Goal: Task Accomplishment & Management: Use online tool/utility

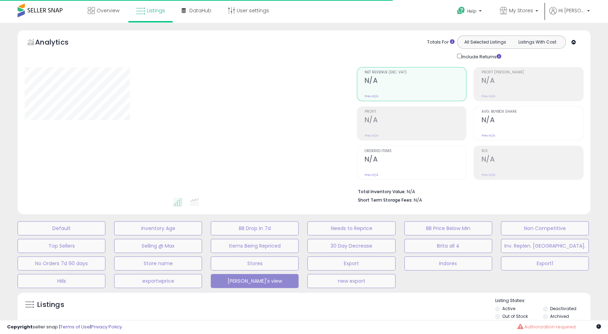
type input "***"
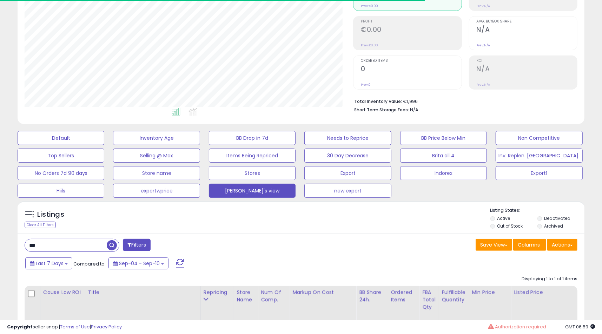
scroll to position [140, 0]
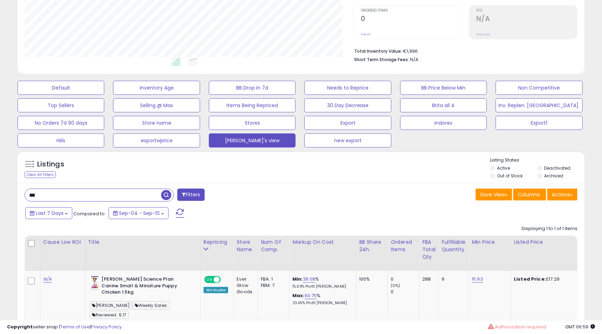
drag, startPoint x: 75, startPoint y: 193, endPoint x: 21, endPoint y: 180, distance: 55.7
click at [25, 180] on div "Listings Clear All Filters Active" at bounding box center [301, 272] width 567 height 243
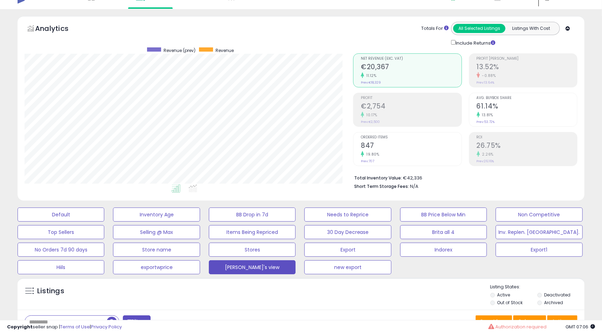
scroll to position [0, 0]
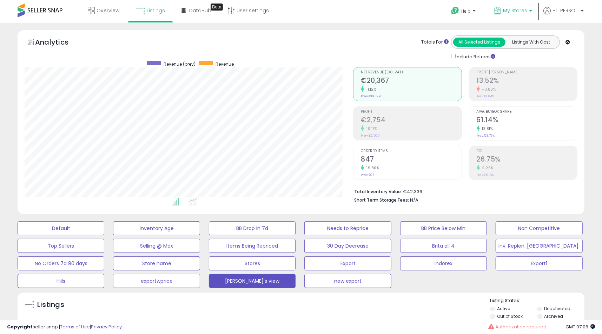
click at [527, 12] on span "My Stores" at bounding box center [515, 10] width 24 height 7
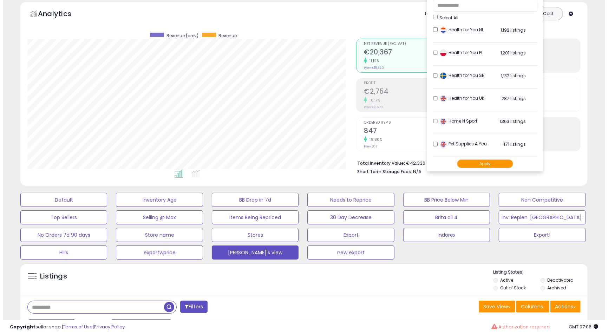
scroll to position [105, 0]
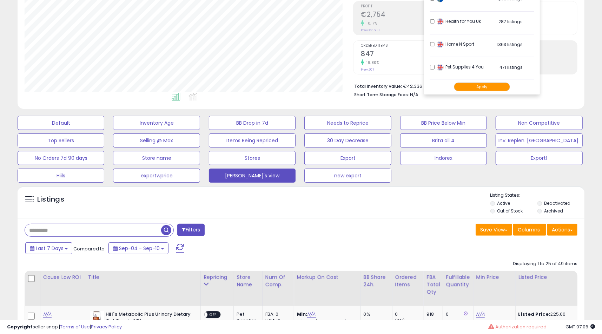
click at [169, 229] on span "button" at bounding box center [166, 230] width 10 height 10
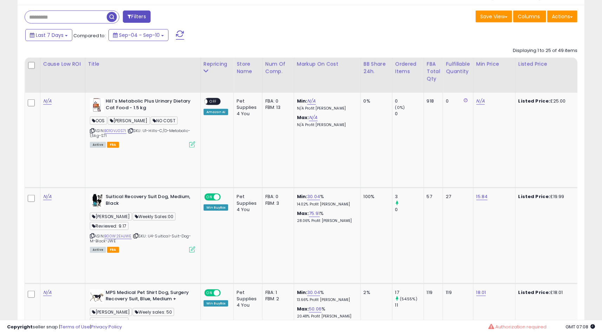
scroll to position [246, 0]
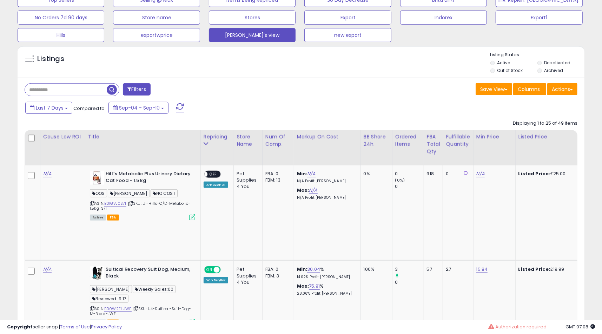
click at [580, 94] on div "Save View Save As New View Update Current View Columns Actions Import Export Vi…" at bounding box center [442, 90] width 282 height 14
drag, startPoint x: 573, startPoint y: 92, endPoint x: 570, endPoint y: 98, distance: 6.9
click at [573, 92] on button "Actions" at bounding box center [562, 89] width 30 height 12
click at [545, 131] on link "Export All Columns" at bounding box center [533, 133] width 77 height 11
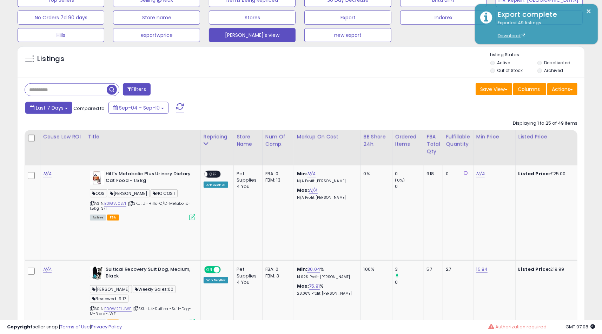
click at [48, 107] on span "Last 7 Days" at bounding box center [50, 107] width 28 height 7
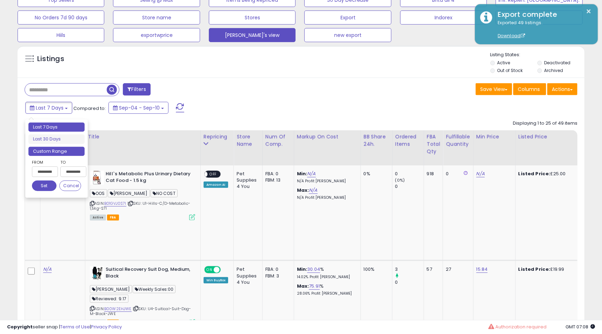
click at [55, 151] on li "Custom Range" at bounding box center [56, 151] width 56 height 9
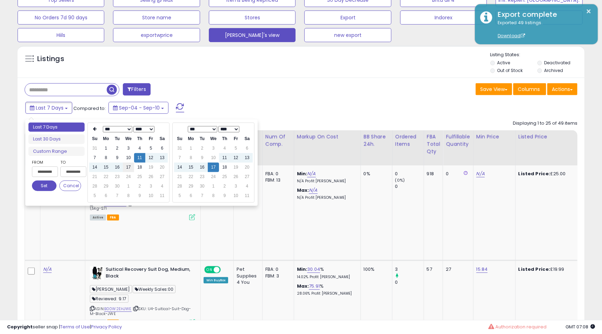
type input "**********"
click at [129, 166] on td "17" at bounding box center [128, 167] width 11 height 9
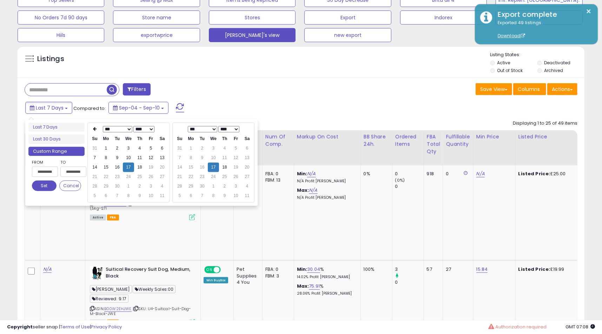
click at [35, 187] on button "Set" at bounding box center [44, 185] width 25 height 11
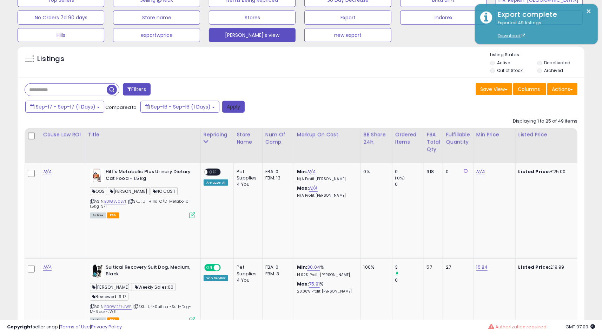
click at [227, 107] on button "Apply" at bounding box center [233, 107] width 22 height 12
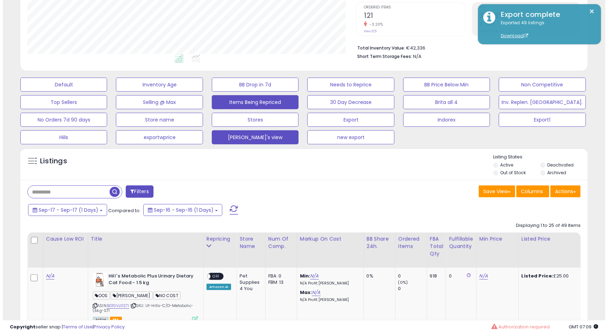
scroll to position [144, 329]
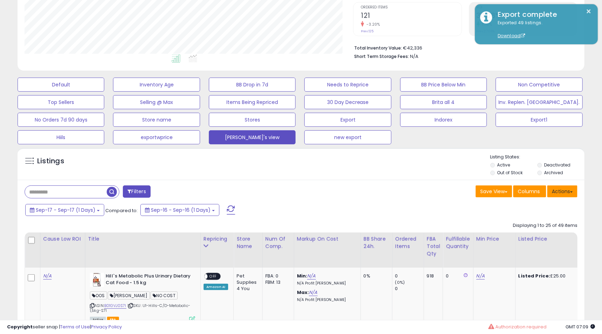
click at [568, 189] on button "Actions" at bounding box center [562, 191] width 30 height 12
click at [544, 234] on link "Export All Columns" at bounding box center [533, 236] width 77 height 11
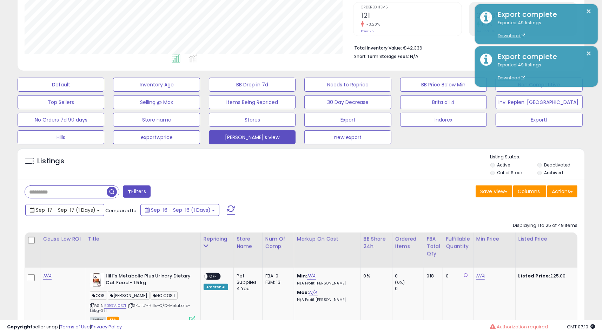
drag, startPoint x: 61, startPoint y: 212, endPoint x: 87, endPoint y: 201, distance: 28.4
click at [61, 212] on span "Sep-17 - Sep-17 (1 Days)" at bounding box center [66, 209] width 60 height 7
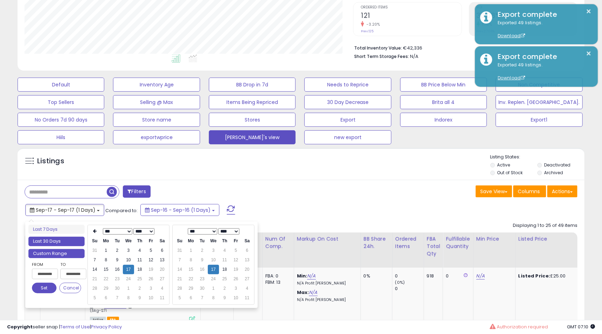
type input "**********"
click at [63, 239] on li "Last 30 Days" at bounding box center [56, 241] width 56 height 9
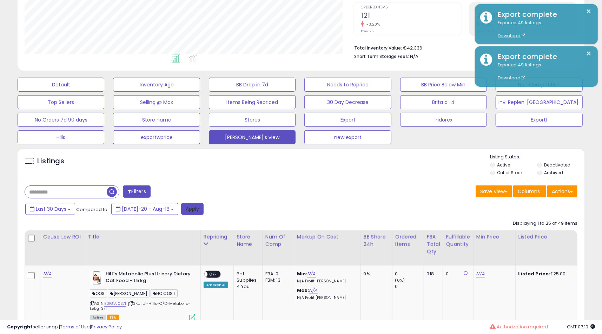
click at [183, 206] on button "Apply" at bounding box center [192, 209] width 22 height 12
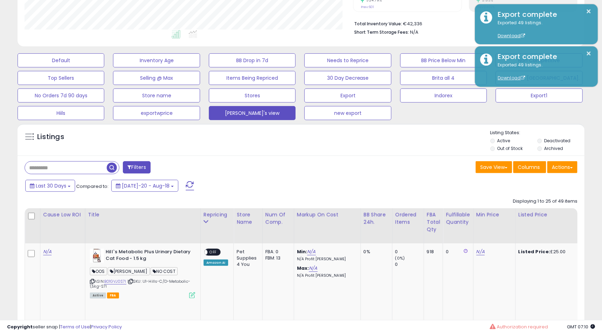
scroll to position [144, 0]
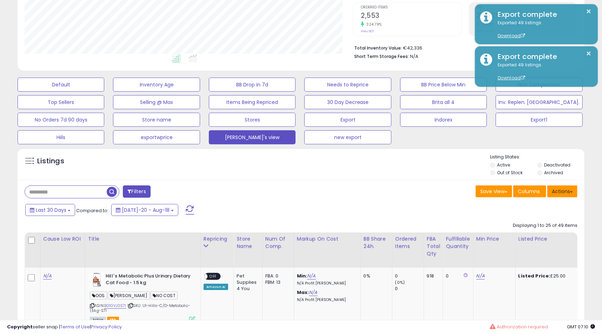
click at [561, 190] on button "Actions" at bounding box center [562, 191] width 30 height 12
click at [530, 234] on link "Export All Columns" at bounding box center [533, 236] width 77 height 11
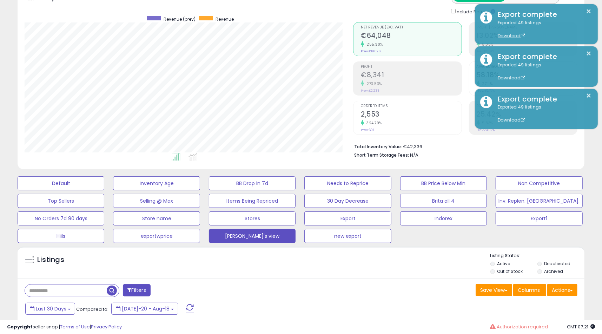
scroll to position [38, 0]
